Goal: Task Accomplishment & Management: Manage account settings

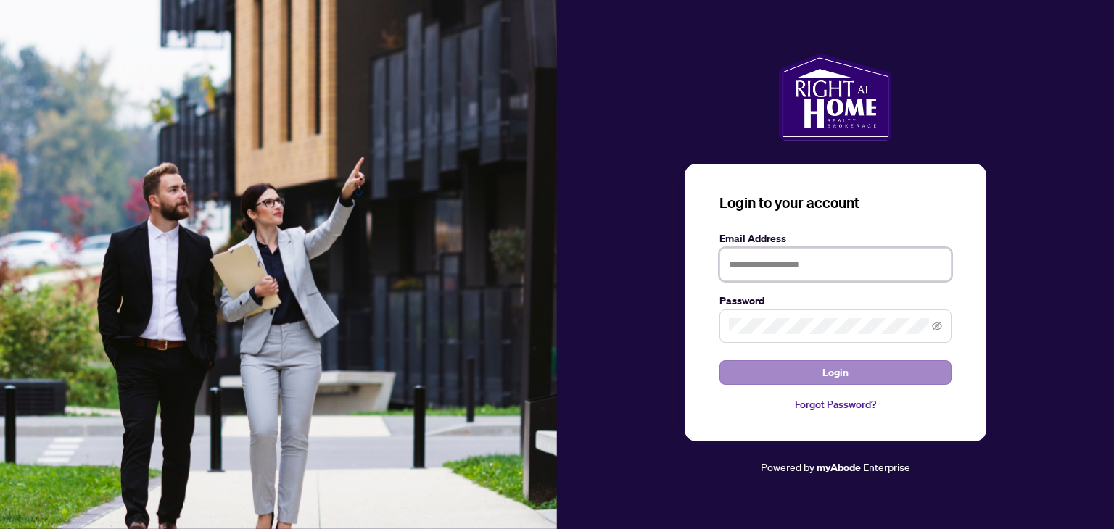
type input "**********"
click at [832, 361] on span "Login" at bounding box center [835, 372] width 26 height 23
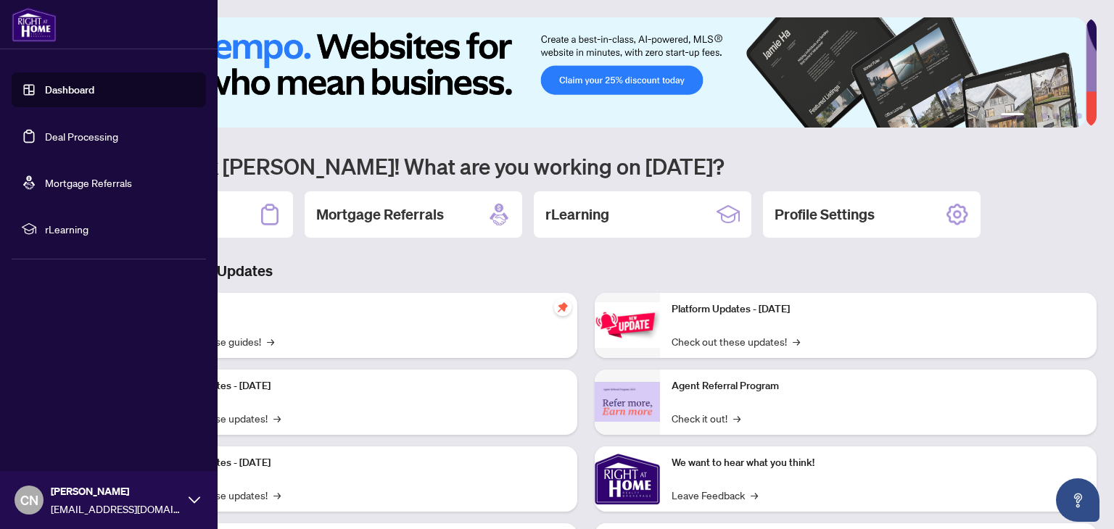
click at [74, 137] on link "Deal Processing" at bounding box center [81, 136] width 73 height 13
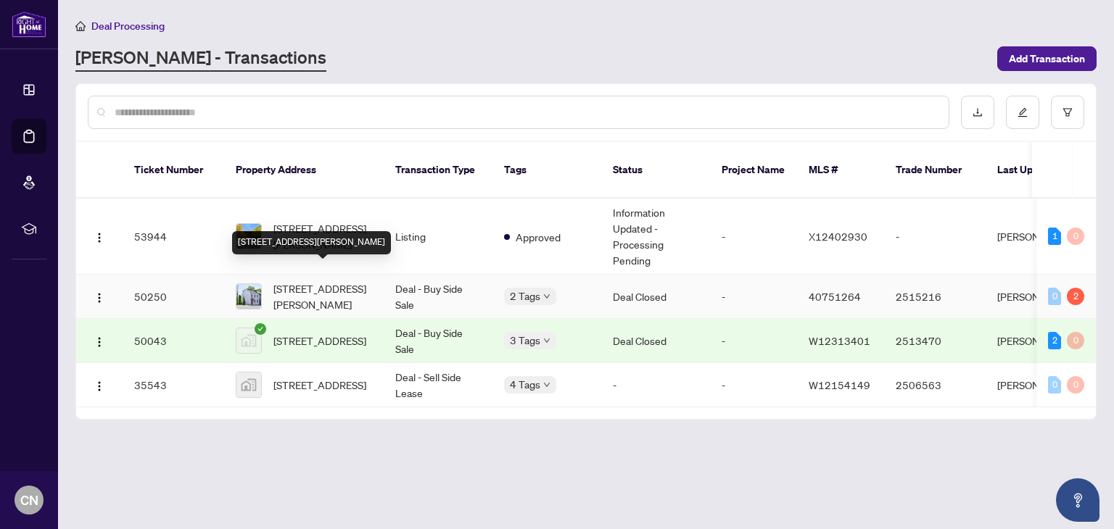
click at [319, 281] on span "[STREET_ADDRESS][PERSON_NAME]" at bounding box center [322, 297] width 99 height 32
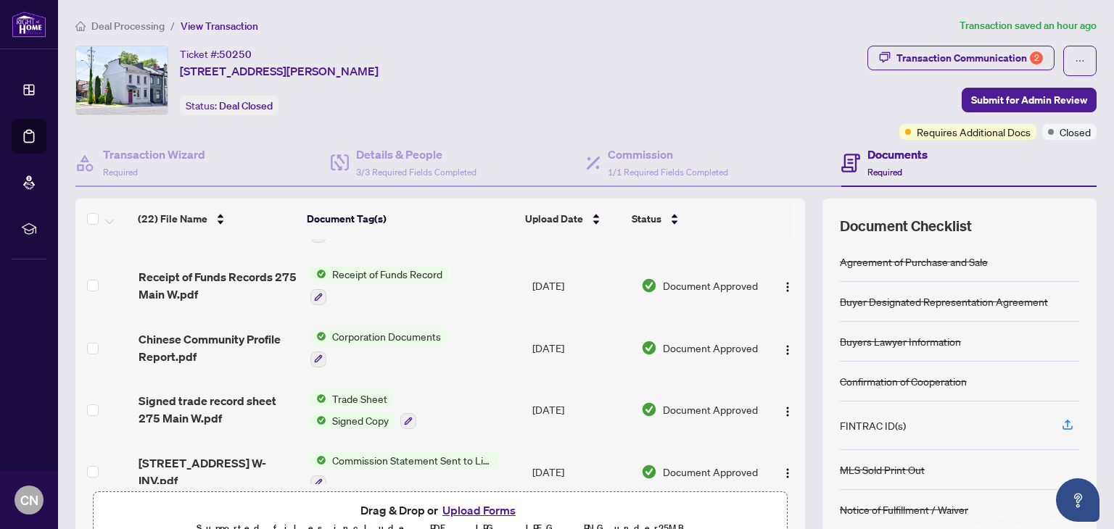
scroll to position [145, 0]
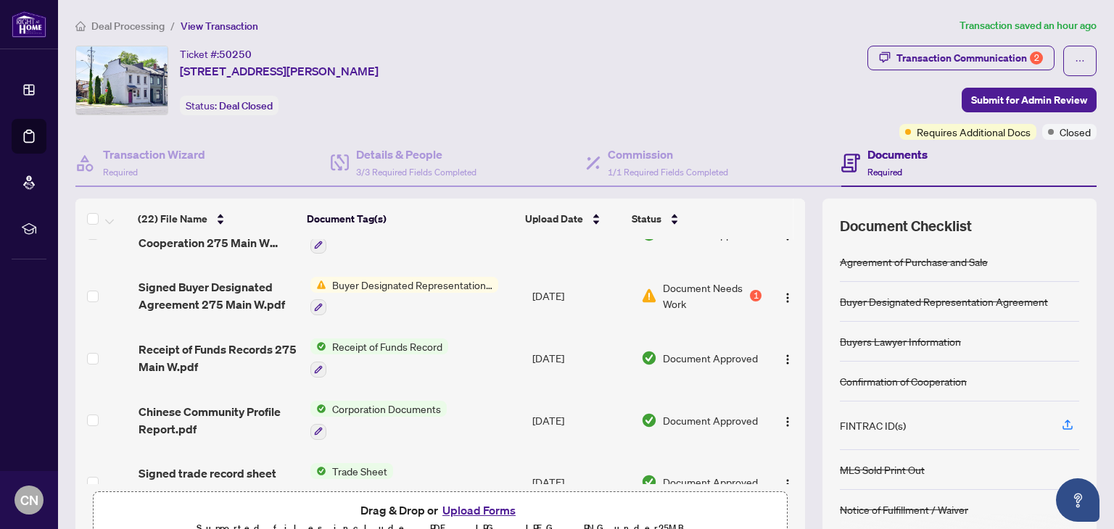
click at [328, 284] on span "Buyer Designated Representation Agreement" at bounding box center [412, 285] width 172 height 16
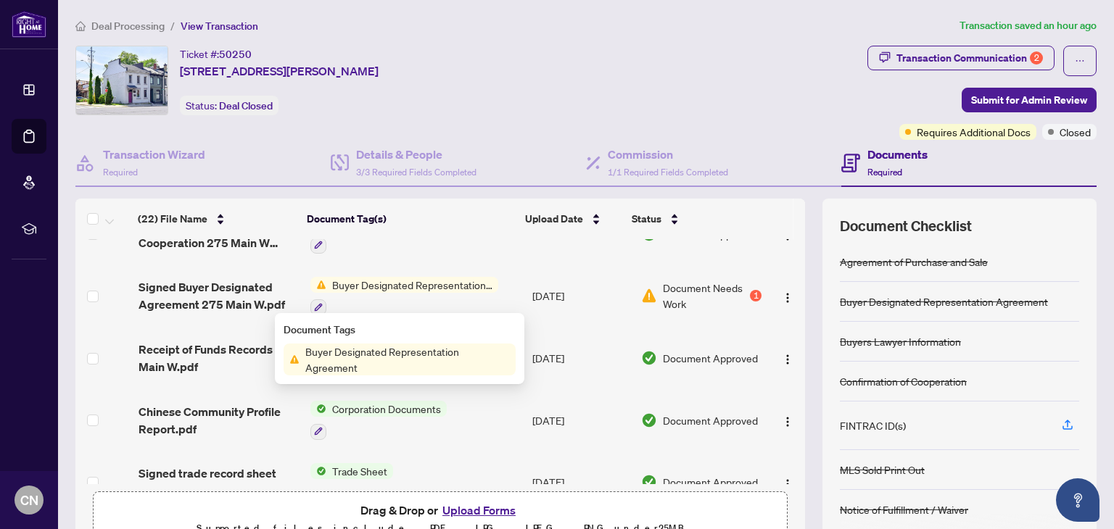
click at [360, 353] on span "Buyer Designated Representation Agreement" at bounding box center [407, 360] width 216 height 32
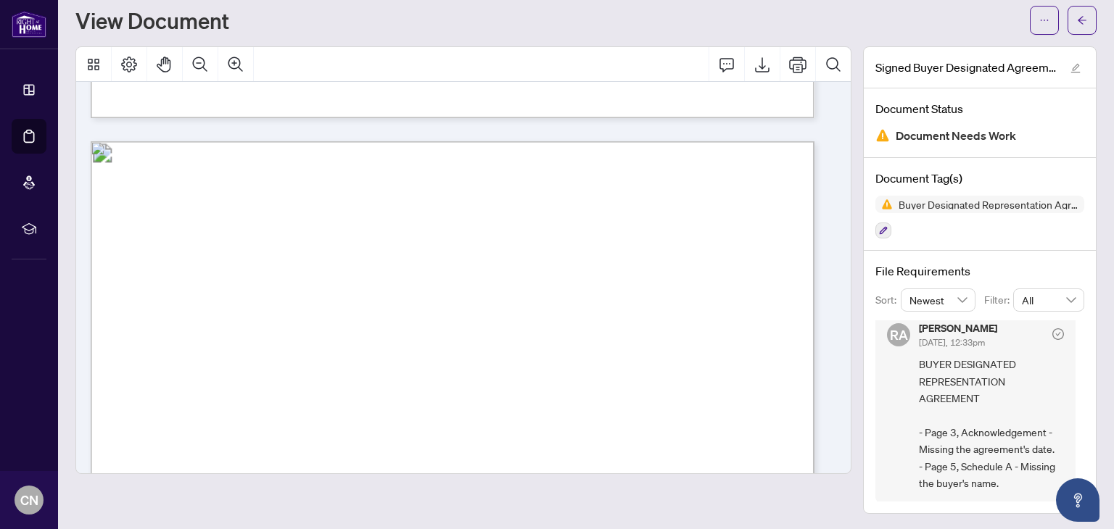
scroll to position [3777, 0]
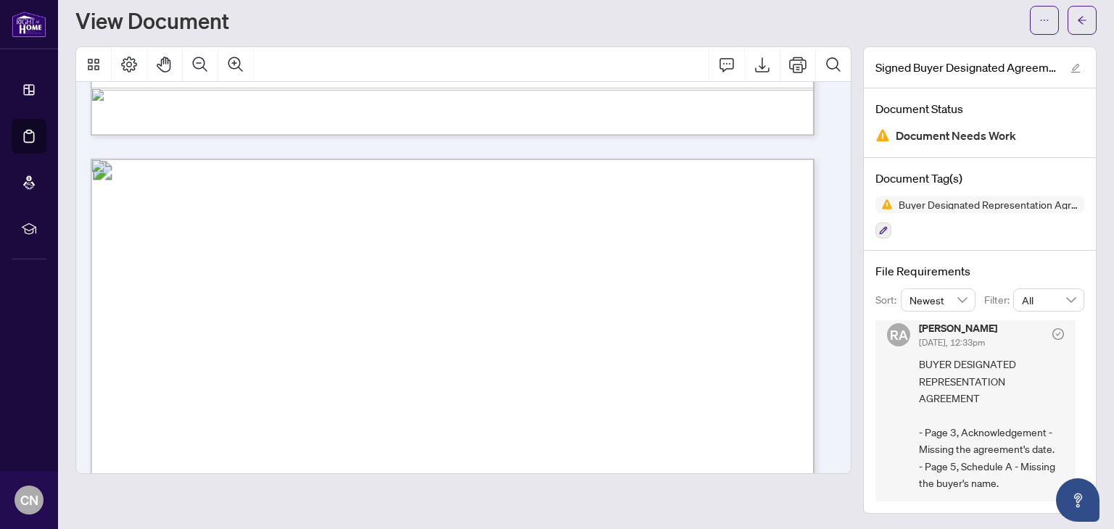
drag, startPoint x: 252, startPoint y: 321, endPoint x: 300, endPoint y: 326, distance: 48.1
drag, startPoint x: 255, startPoint y: 324, endPoint x: 606, endPoint y: 331, distance: 350.3
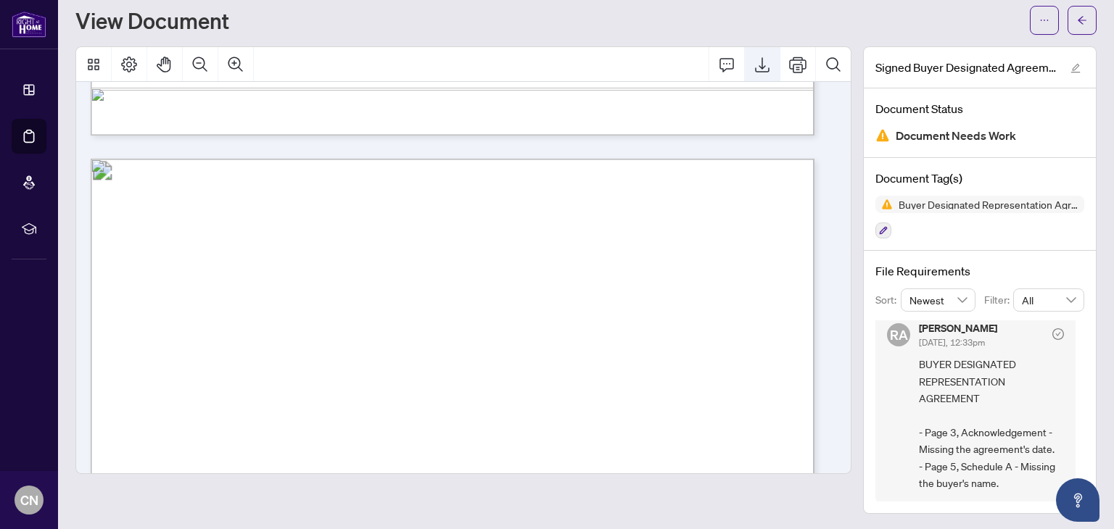
click at [755, 66] on icon "Export" at bounding box center [762, 64] width 15 height 15
click at [1067, 17] on button "button" at bounding box center [1081, 20] width 29 height 29
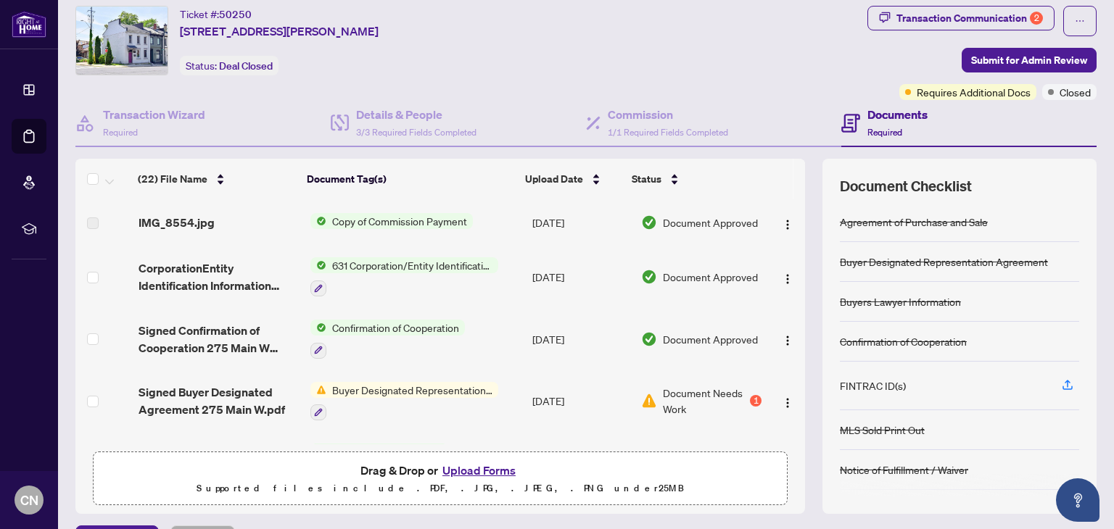
click at [456, 466] on button "Upload Forms" at bounding box center [479, 470] width 82 height 19
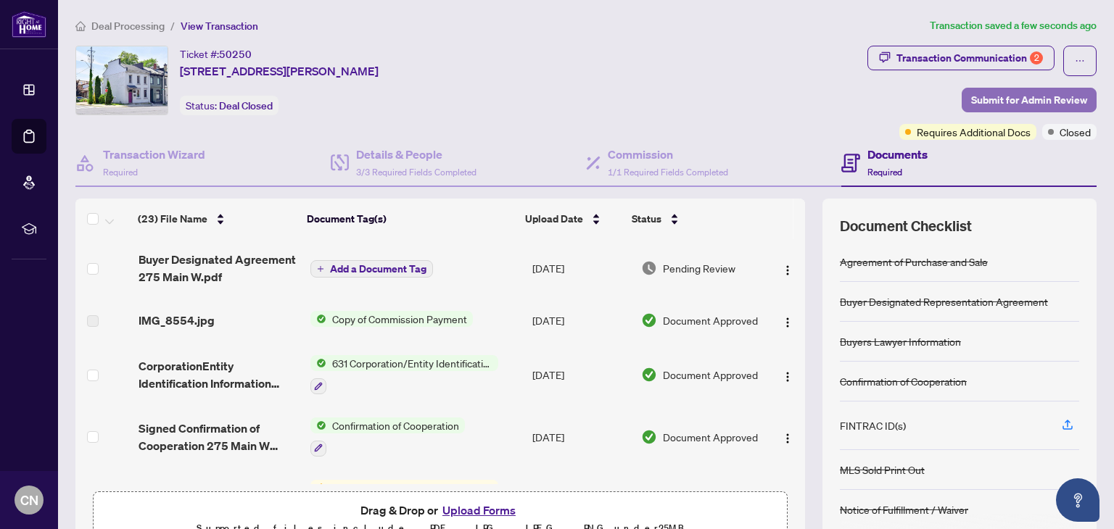
click at [1015, 93] on span "Submit for Admin Review" at bounding box center [1029, 99] width 116 height 23
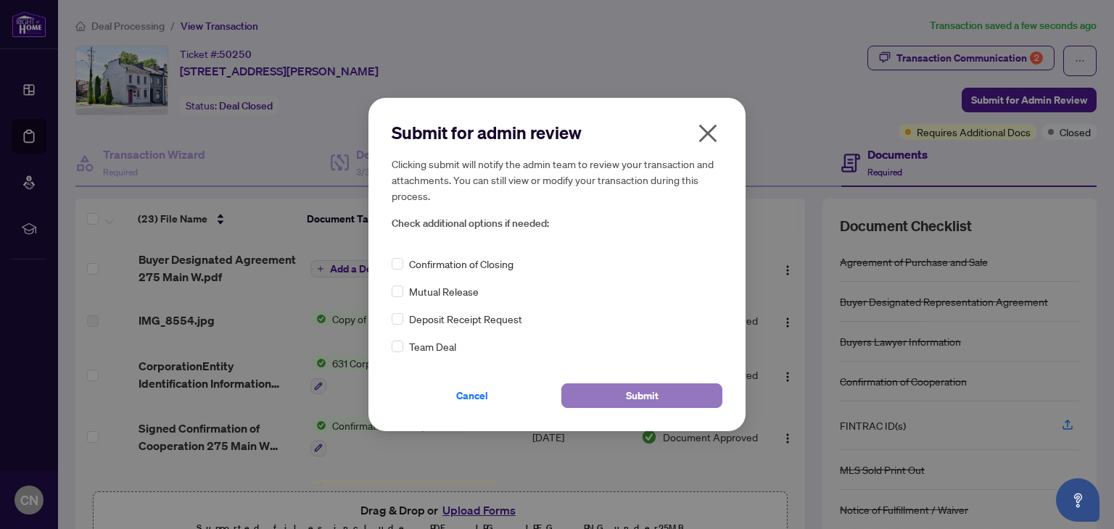
click at [648, 394] on span "Submit" at bounding box center [642, 395] width 33 height 23
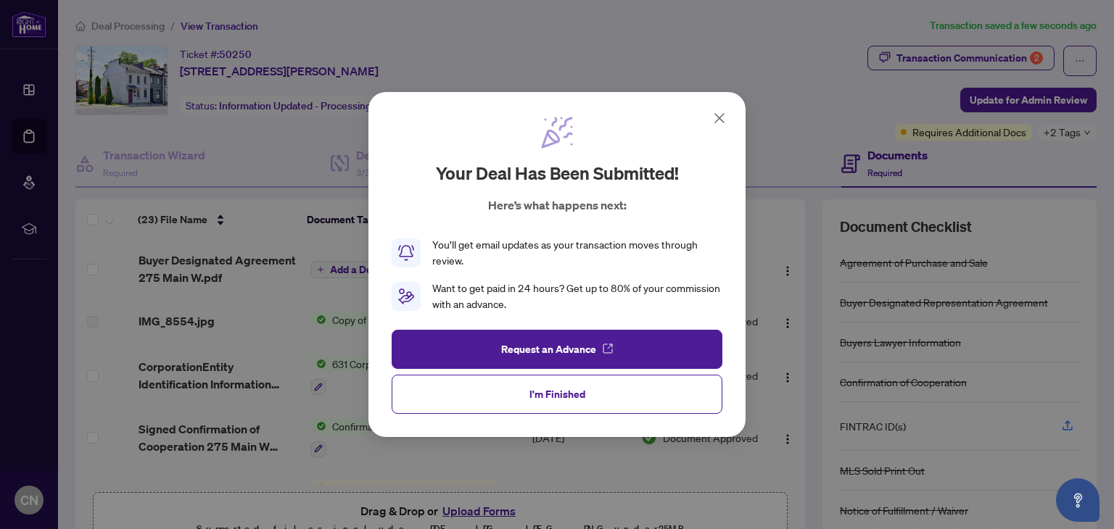
click at [719, 117] on icon at bounding box center [719, 118] width 9 height 9
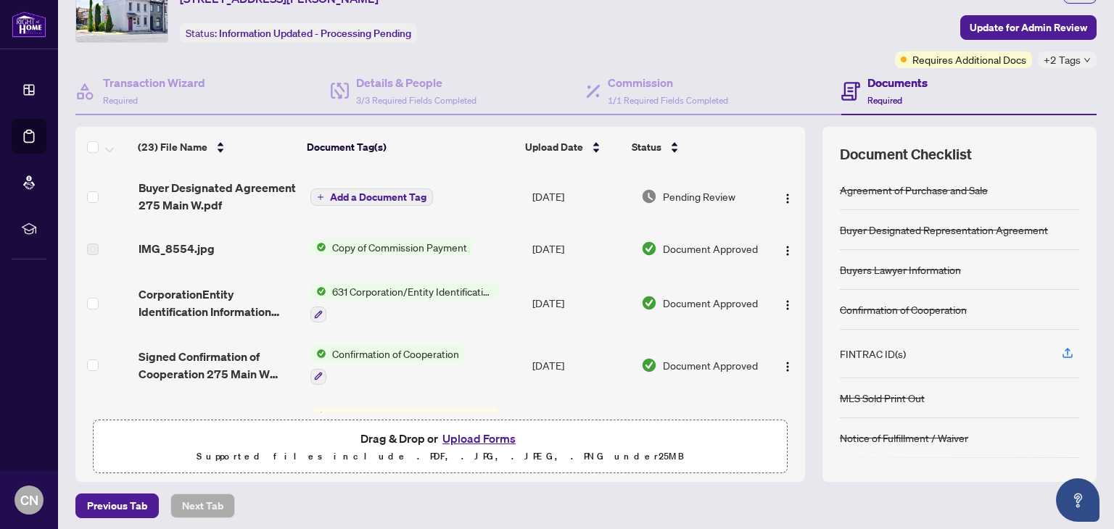
click at [360, 193] on span "Add a Document Tag" at bounding box center [378, 197] width 96 height 10
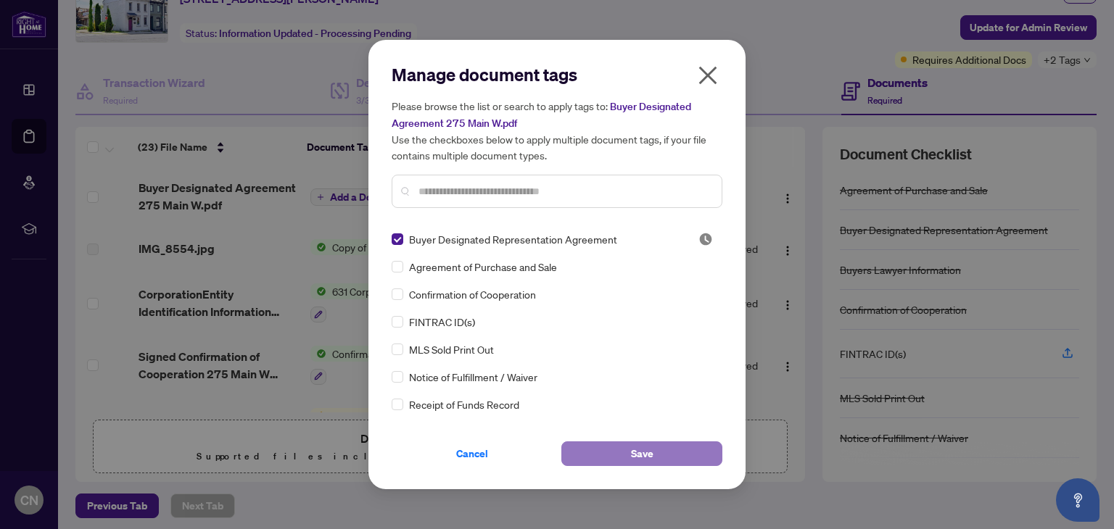
click at [663, 445] on button "Save" at bounding box center [641, 454] width 161 height 25
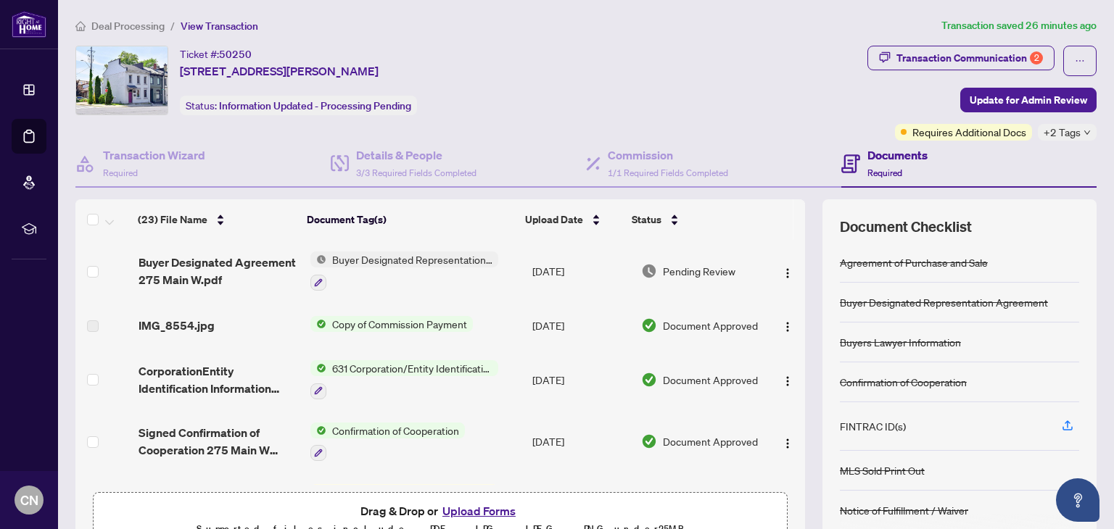
click at [430, 319] on span "Copy of Commission Payment" at bounding box center [399, 324] width 146 height 16
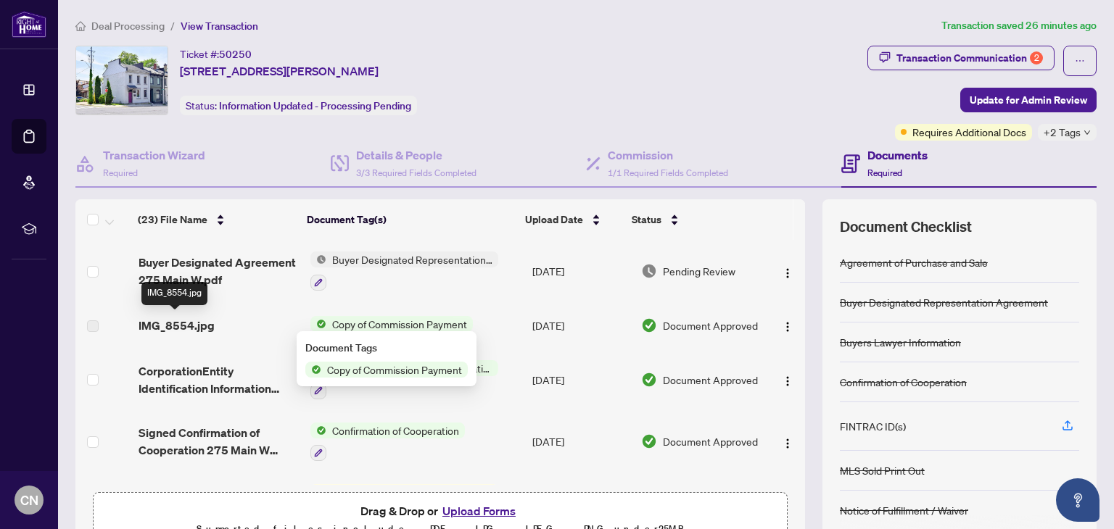
click at [147, 326] on span "IMG_8554.jpg" at bounding box center [177, 325] width 76 height 17
click at [191, 328] on span "IMG_8554.jpg" at bounding box center [177, 325] width 76 height 17
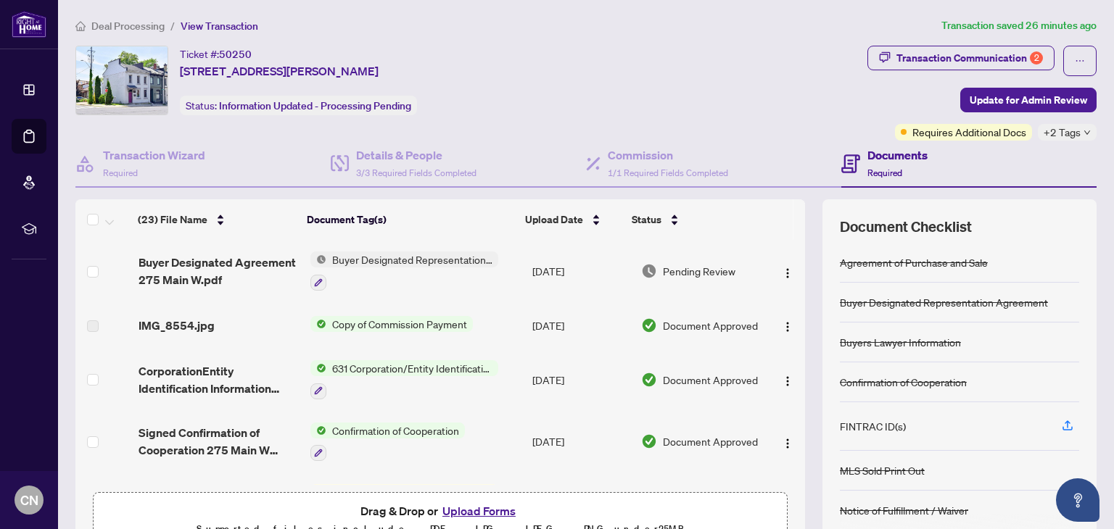
click at [339, 323] on span "Copy of Commission Payment" at bounding box center [399, 324] width 146 height 16
click at [360, 371] on span "Copy of Commission Payment" at bounding box center [394, 370] width 146 height 16
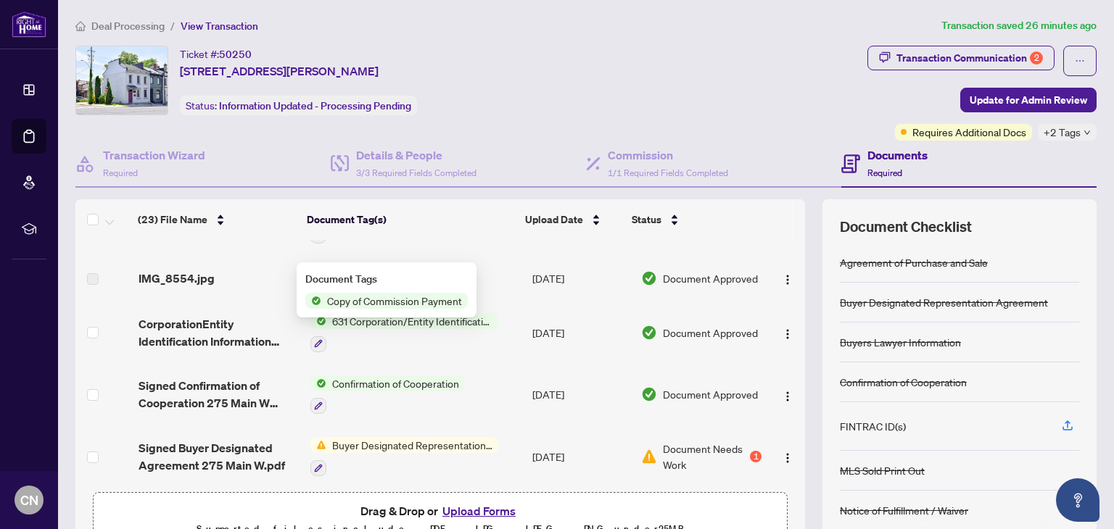
scroll to position [73, 0]
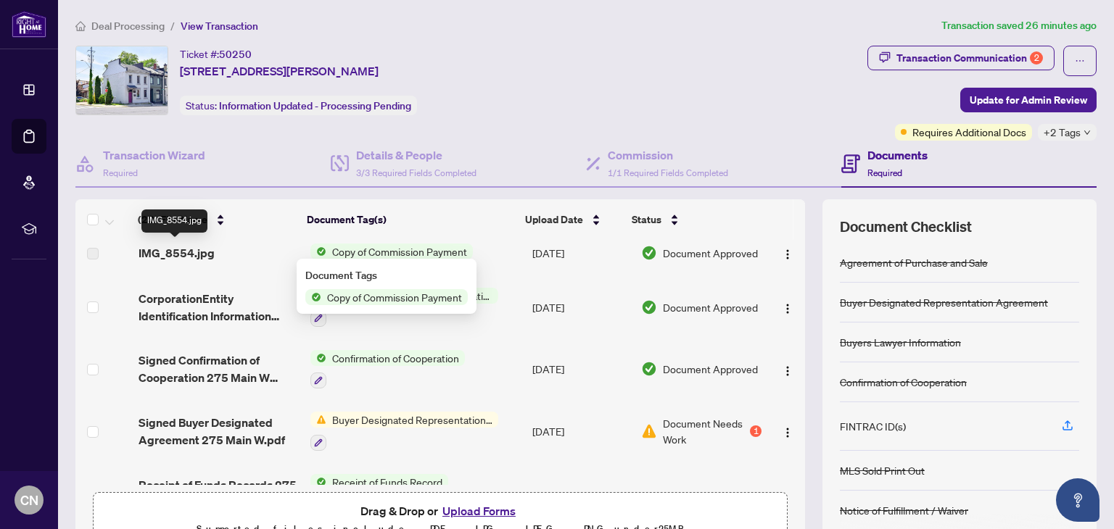
click at [149, 249] on span "IMG_8554.jpg" at bounding box center [177, 252] width 76 height 17
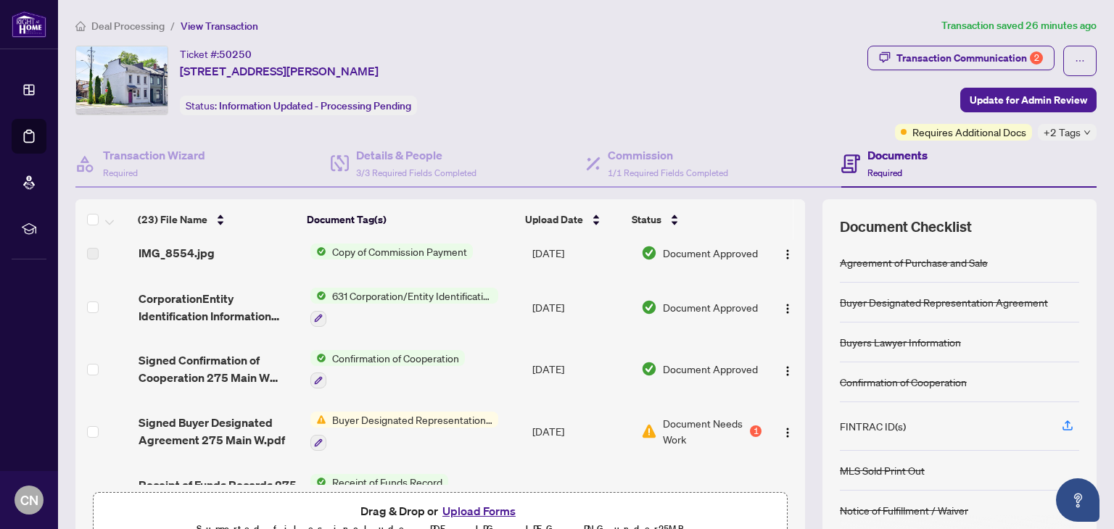
click at [214, 252] on div "IMG_8554.jpg" at bounding box center [219, 252] width 160 height 17
click at [365, 244] on span "Copy of Commission Payment" at bounding box center [399, 252] width 146 height 16
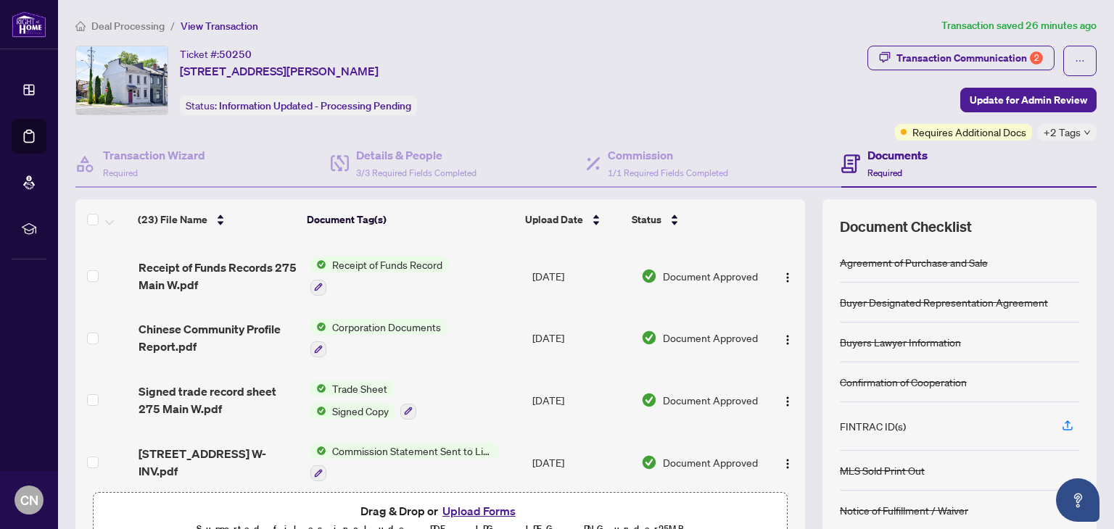
scroll to position [363, 0]
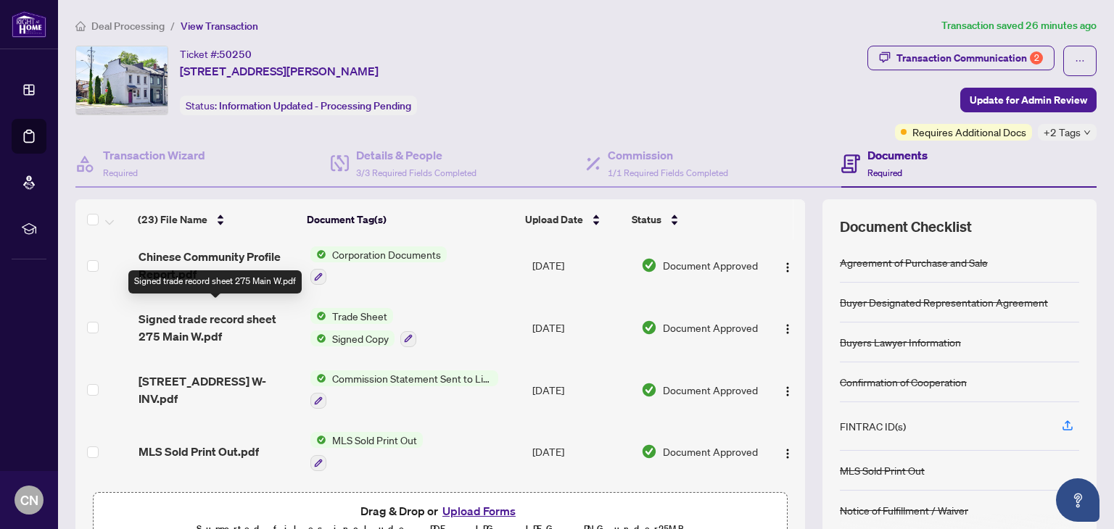
click at [218, 311] on span "Signed trade record sheet 275 Main W.pdf" at bounding box center [219, 327] width 160 height 35
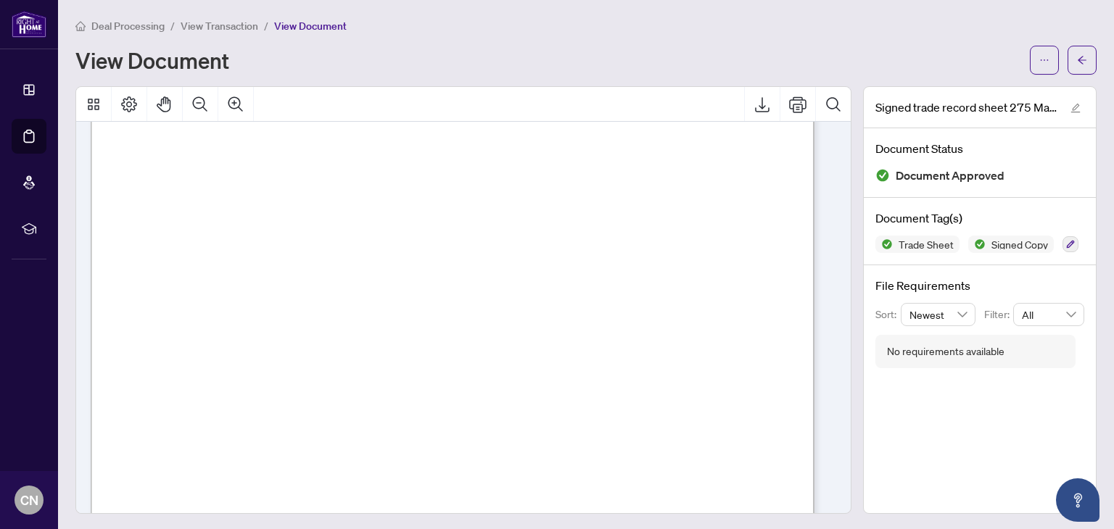
scroll to position [145, 0]
